Goal: Navigation & Orientation: Find specific page/section

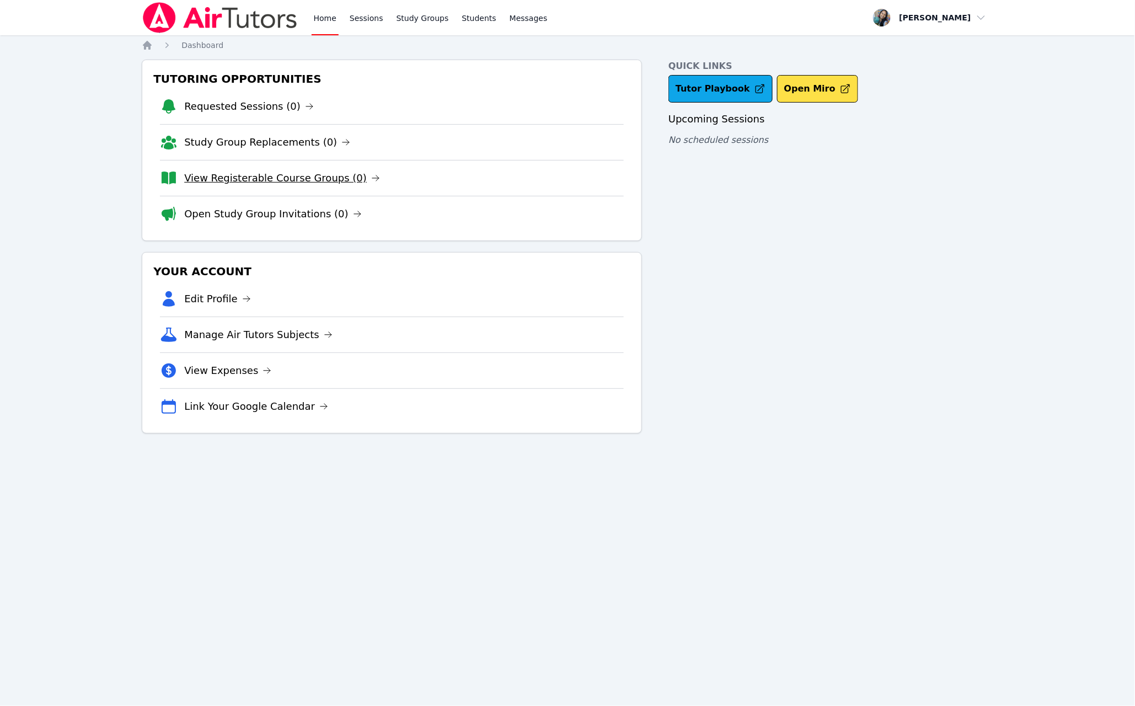
click at [291, 183] on link "View Registerable Course Groups (0)" at bounding box center [282, 177] width 196 height 15
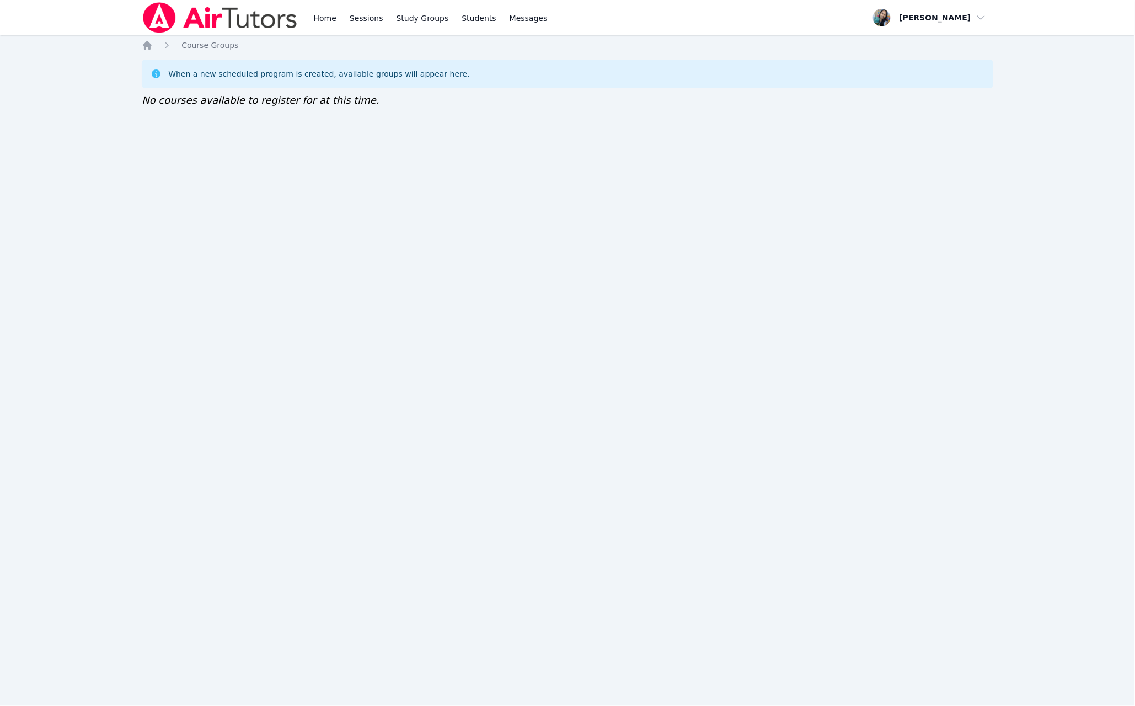
click at [333, 330] on div "Home Sessions Study Groups Students Messages Open user menu Sokha Lee Open main…" at bounding box center [567, 353] width 1135 height 706
click at [310, 11] on div "Home Sessions Study Groups Students Messages" at bounding box center [346, 17] width 408 height 35
click at [340, 24] on div "Home Sessions Study Groups Students Messages" at bounding box center [431, 17] width 238 height 35
click at [326, 15] on link "Home" at bounding box center [325, 17] width 27 height 35
click at [312, 22] on link "Home" at bounding box center [325, 17] width 27 height 35
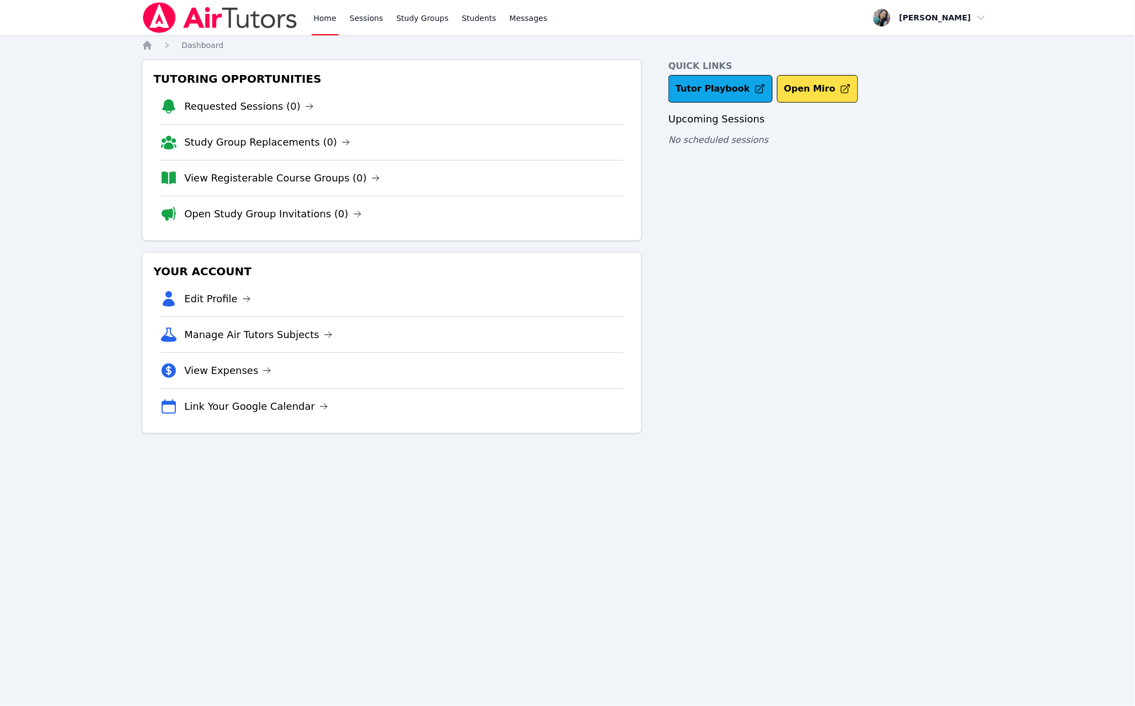
click at [305, 219] on link "Open Study Group Invitations (0)" at bounding box center [273, 213] width 178 height 15
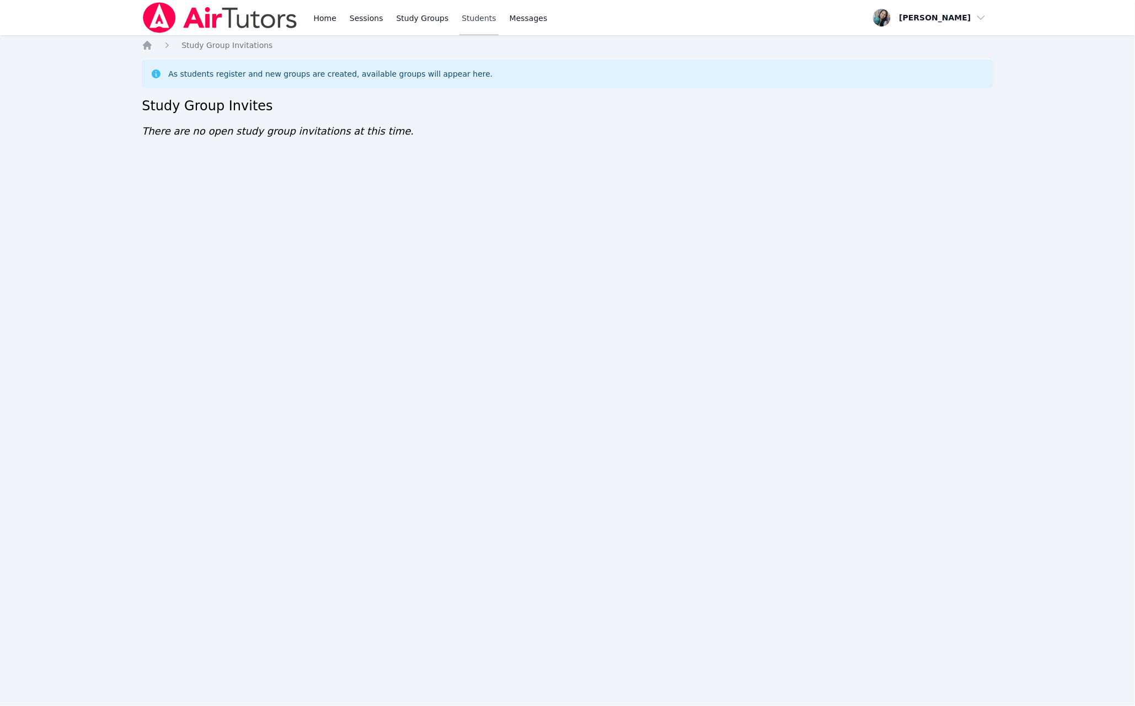
click at [465, 4] on link "Students" at bounding box center [478, 17] width 39 height 35
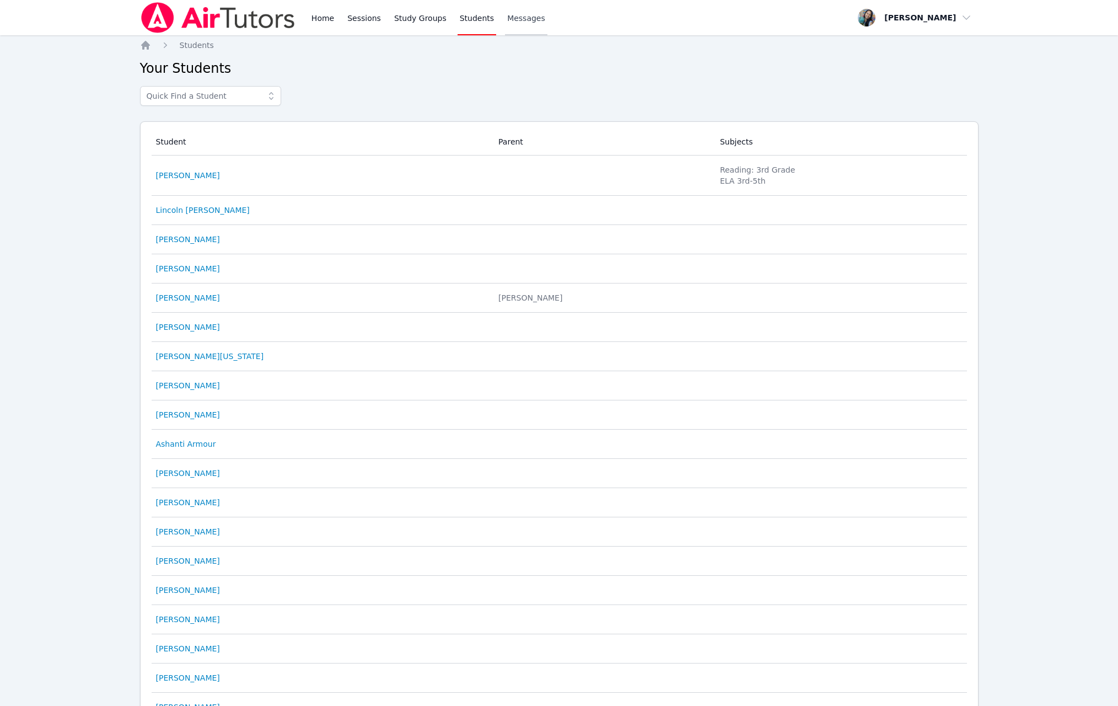
click at [510, 11] on link "Messages" at bounding box center [526, 17] width 42 height 35
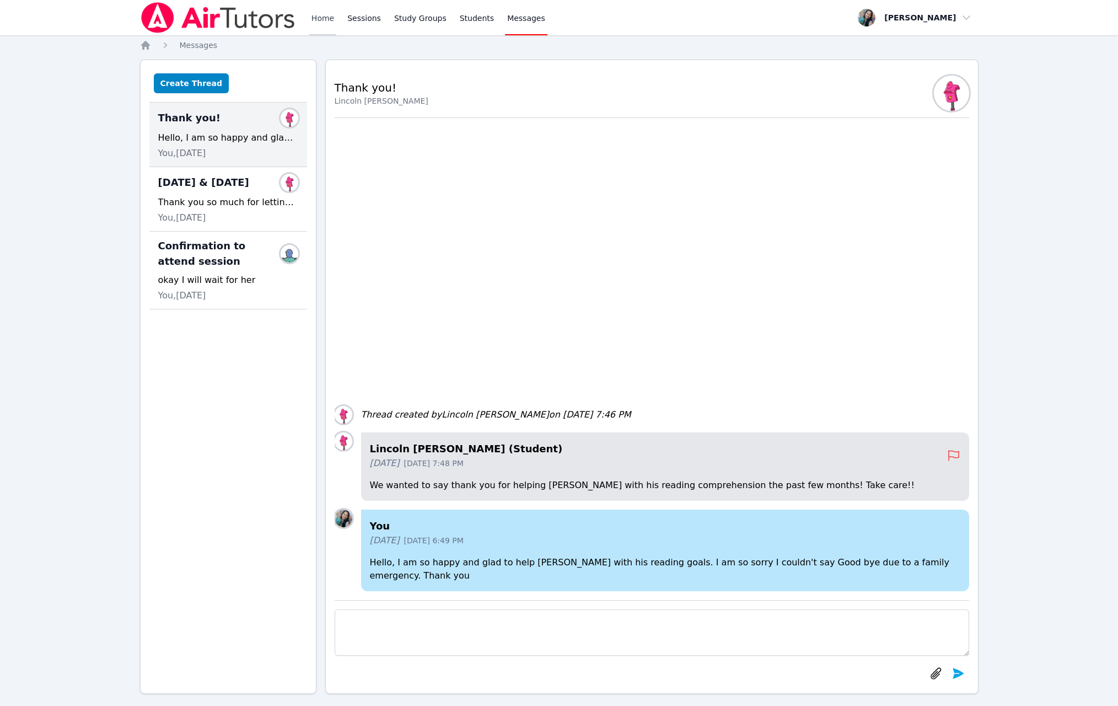
click at [318, 17] on link "Home" at bounding box center [322, 17] width 27 height 35
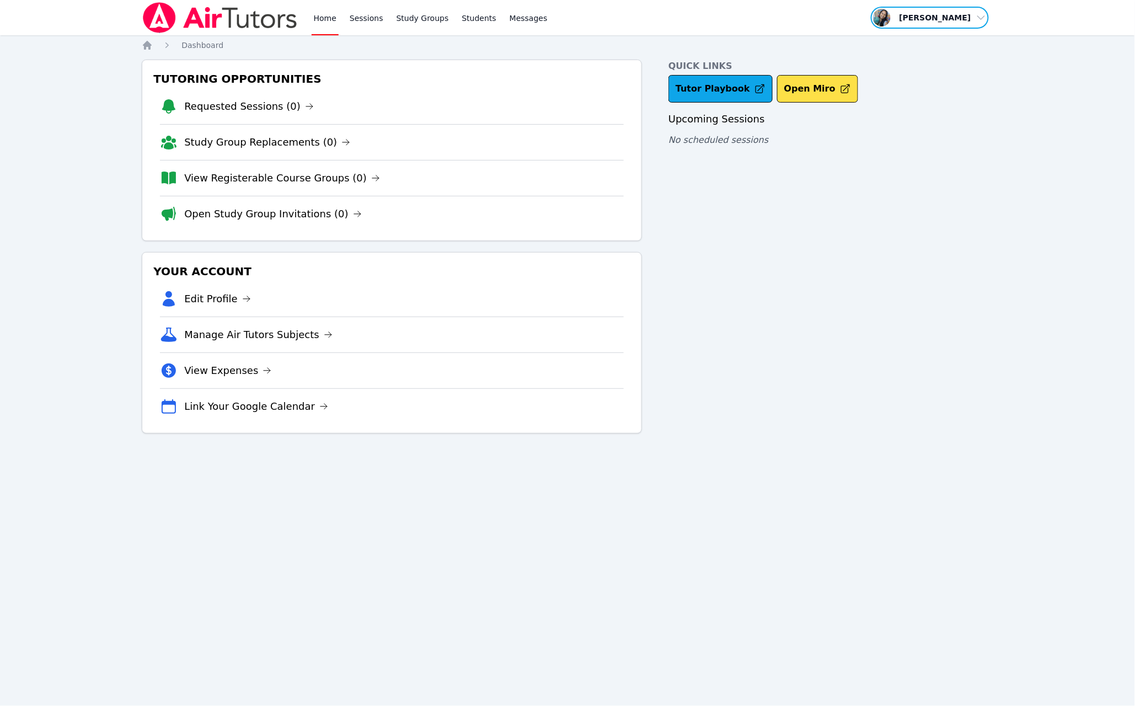
click at [960, 9] on span "button" at bounding box center [930, 18] width 120 height 24
click at [744, 81] on link "Tutor Playbook" at bounding box center [720, 89] width 104 height 28
